Goal: Task Accomplishment & Management: Use online tool/utility

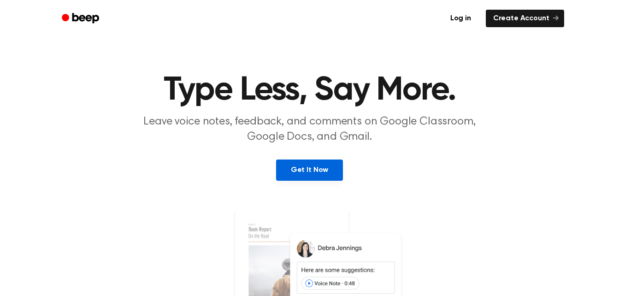
click at [315, 166] on link "Get It Now" at bounding box center [309, 170] width 67 height 21
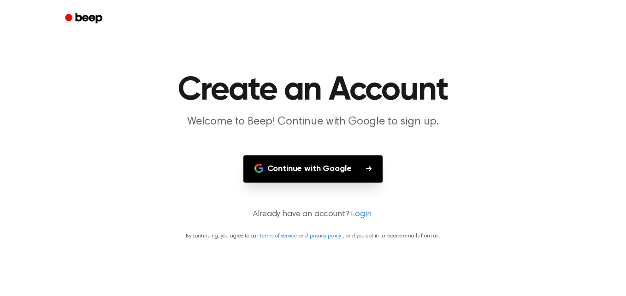
click at [360, 166] on button "Continue with Google" at bounding box center [313, 168] width 140 height 27
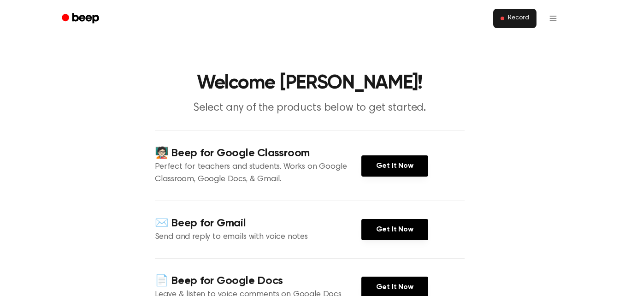
click at [502, 23] on button "Record" at bounding box center [514, 18] width 43 height 19
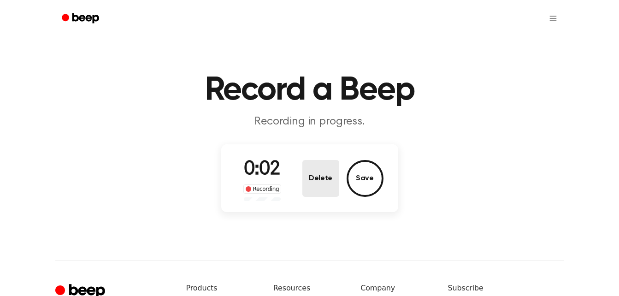
click at [326, 177] on button "Delete" at bounding box center [320, 178] width 37 height 37
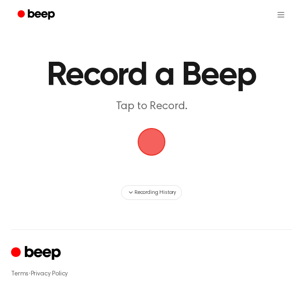
click at [152, 144] on span "button" at bounding box center [152, 142] width 28 height 28
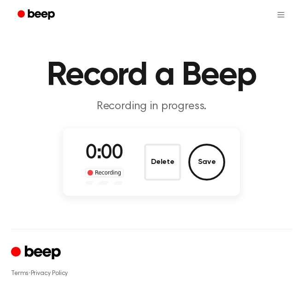
click at [146, 140] on div "0:00 Recording Delete Save" at bounding box center [152, 162] width 148 height 46
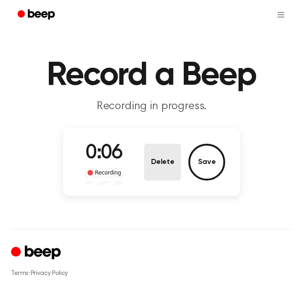
click at [158, 160] on button "Delete" at bounding box center [162, 162] width 37 height 37
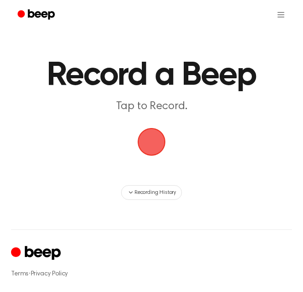
click at [147, 150] on span "button" at bounding box center [152, 142] width 28 height 28
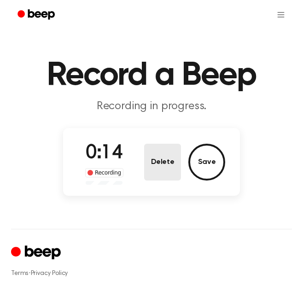
click at [153, 164] on button "Delete" at bounding box center [162, 162] width 37 height 37
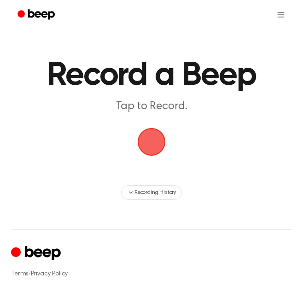
click at [147, 149] on span "button" at bounding box center [152, 142] width 28 height 28
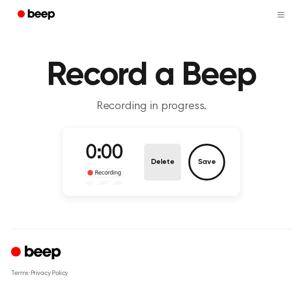
click at [151, 156] on button "Delete" at bounding box center [162, 162] width 37 height 37
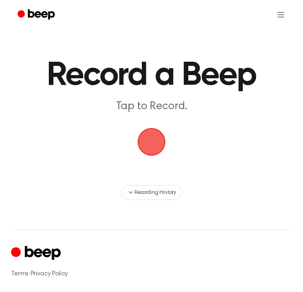
click at [152, 154] on span "button" at bounding box center [152, 142] width 28 height 28
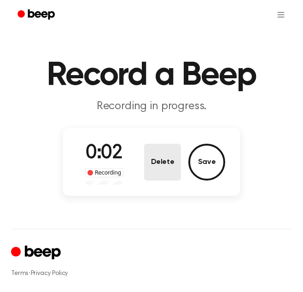
click at [158, 154] on button "Delete" at bounding box center [162, 162] width 37 height 37
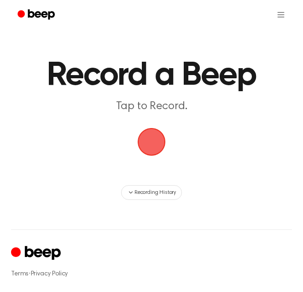
click at [149, 149] on span "button" at bounding box center [152, 142] width 26 height 26
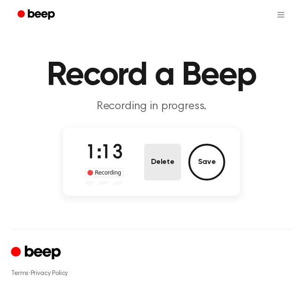
click at [152, 149] on button "Delete" at bounding box center [162, 162] width 37 height 37
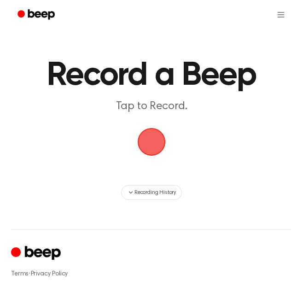
click at [152, 149] on span "button" at bounding box center [152, 142] width 30 height 30
click at [148, 145] on span "button" at bounding box center [152, 142] width 26 height 26
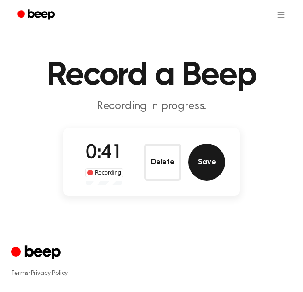
click at [205, 160] on button "Save" at bounding box center [207, 162] width 37 height 37
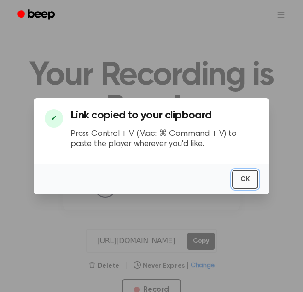
click at [245, 174] on button "OK" at bounding box center [245, 179] width 26 height 19
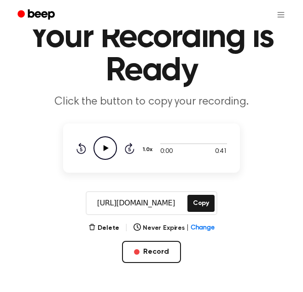
scroll to position [38, 0]
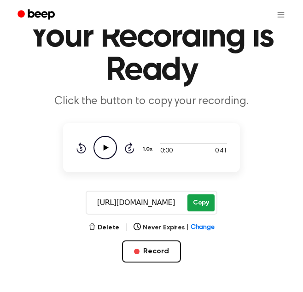
click at [204, 197] on button "Copy" at bounding box center [201, 203] width 27 height 17
